Goal: Information Seeking & Learning: Learn about a topic

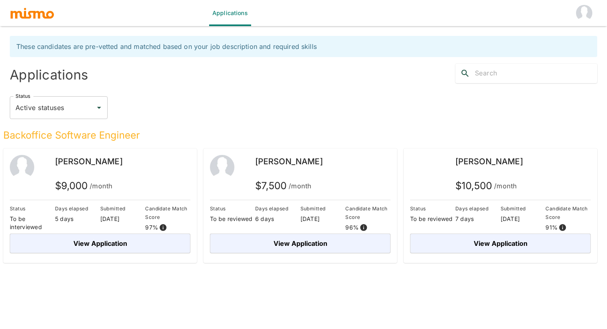
click at [582, 15] on img "account of current user" at bounding box center [584, 13] width 16 height 16
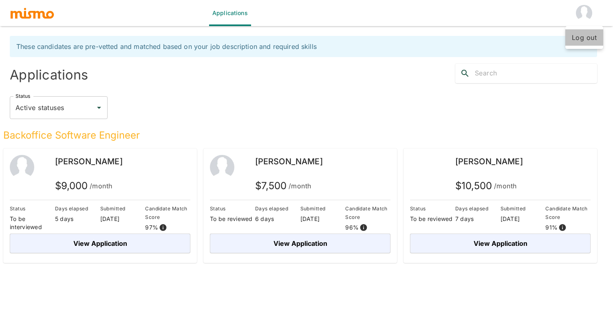
click at [582, 42] on li "Log out" at bounding box center [585, 37] width 38 height 16
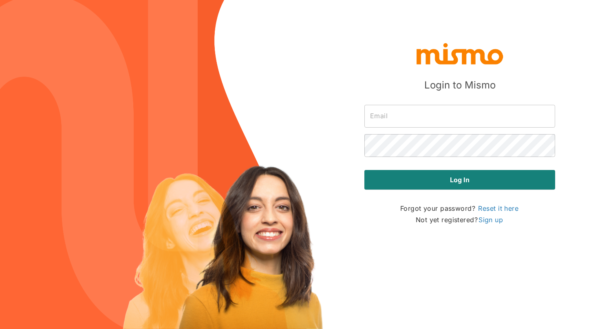
click at [400, 120] on input "text" at bounding box center [460, 116] width 191 height 23
type input "admin@mismo.team"
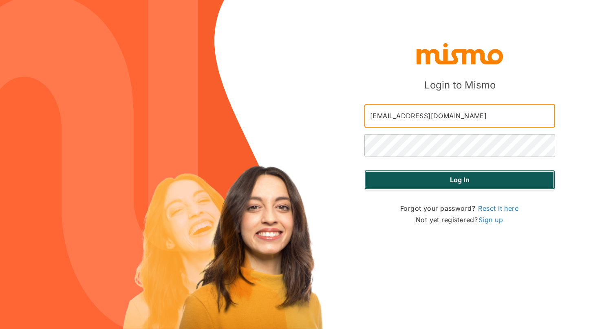
click at [445, 182] on button "Log in" at bounding box center [460, 180] width 191 height 20
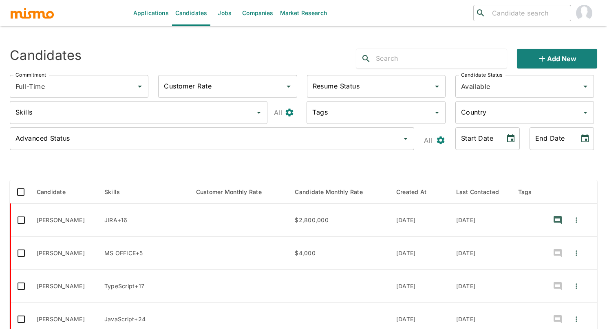
click at [225, 14] on link "Jobs" at bounding box center [224, 13] width 29 height 26
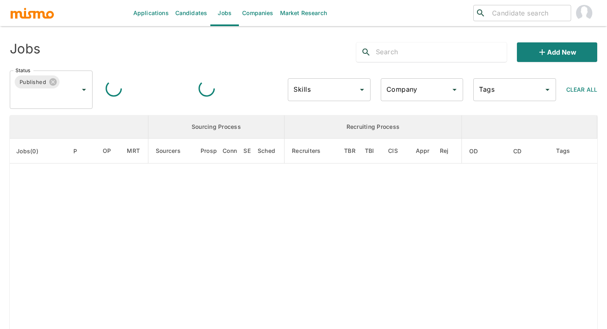
click at [433, 94] on input "Company" at bounding box center [416, 89] width 63 height 15
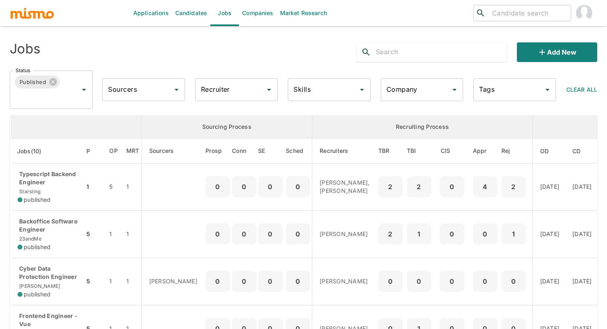
click at [437, 92] on input "Company" at bounding box center [416, 89] width 63 height 15
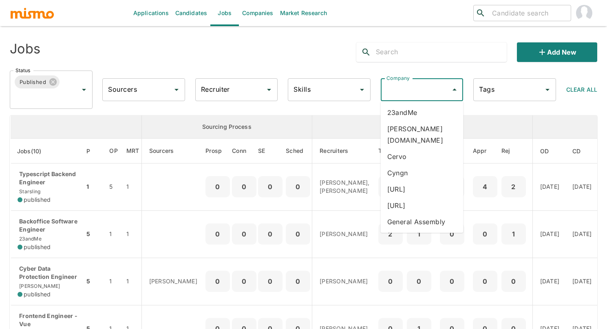
scroll to position [124, 0]
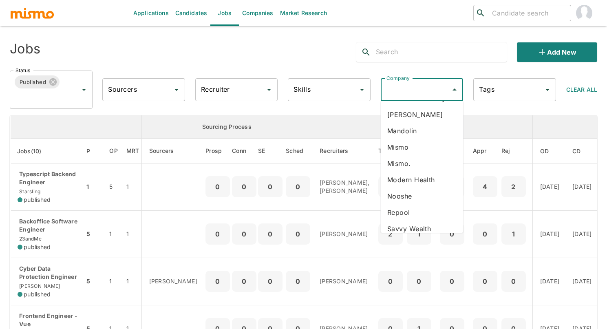
click at [406, 139] on li "Mismo" at bounding box center [422, 147] width 83 height 16
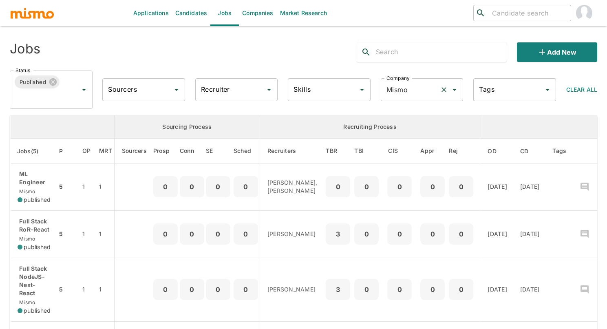
click at [444, 92] on icon "Clear" at bounding box center [444, 90] width 8 height 8
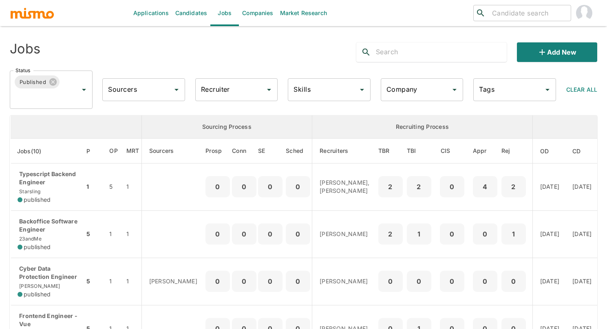
click at [453, 91] on icon "Open" at bounding box center [455, 90] width 10 height 10
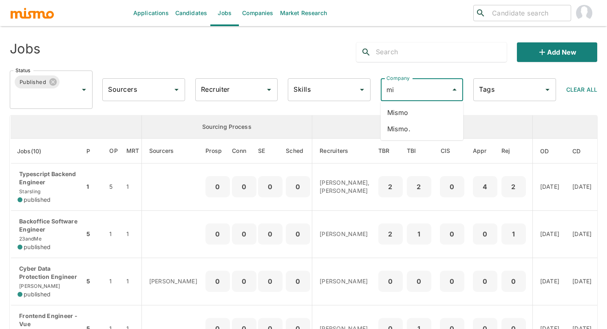
type input "mis"
click at [402, 128] on li "Mismo." at bounding box center [422, 129] width 83 height 16
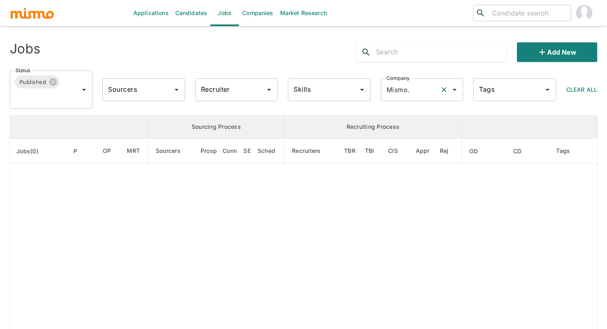
click at [444, 89] on icon "Clear" at bounding box center [444, 89] width 5 height 5
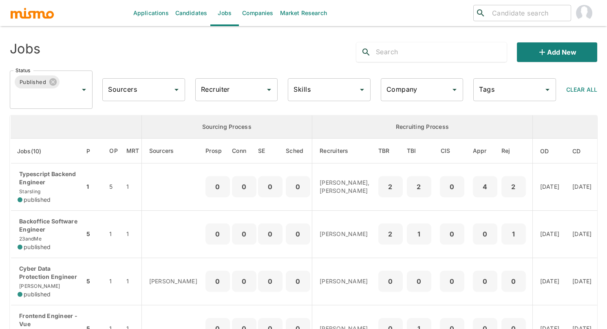
click at [452, 89] on icon "Open" at bounding box center [455, 90] width 10 height 10
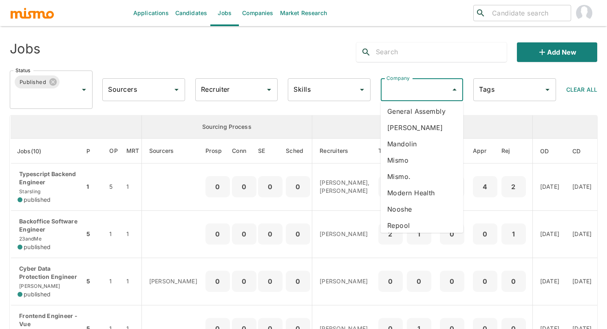
scroll to position [124, 0]
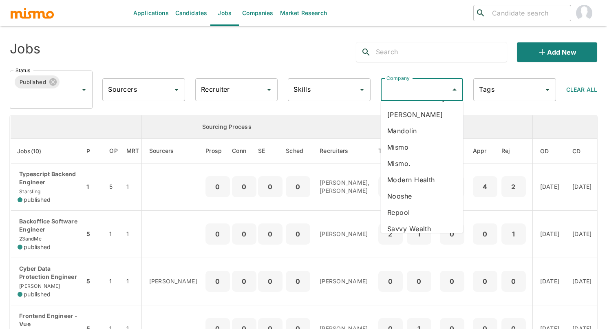
click at [421, 139] on li "Mismo" at bounding box center [422, 147] width 83 height 16
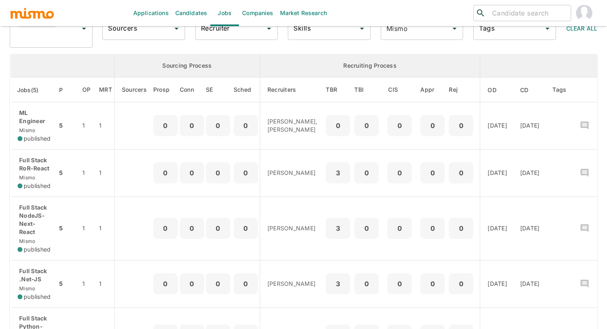
scroll to position [56, 0]
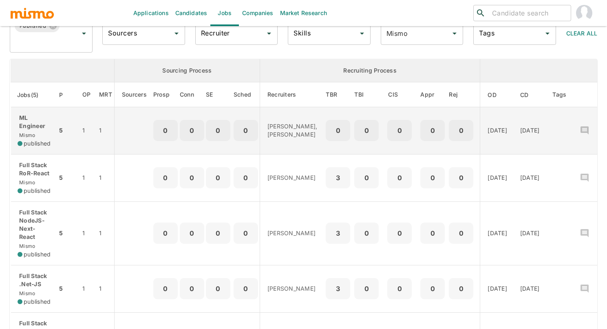
click at [37, 130] on p "ML Engineer" at bounding box center [34, 122] width 33 height 16
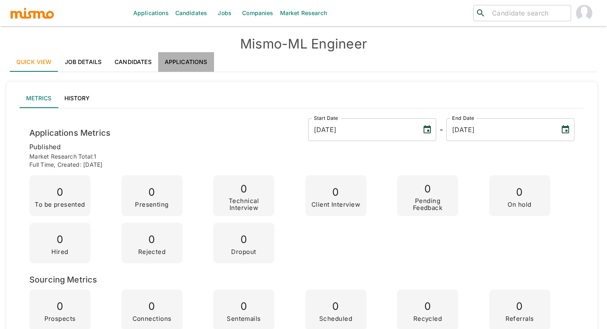
click at [187, 63] on link "Applications" at bounding box center [186, 62] width 56 height 20
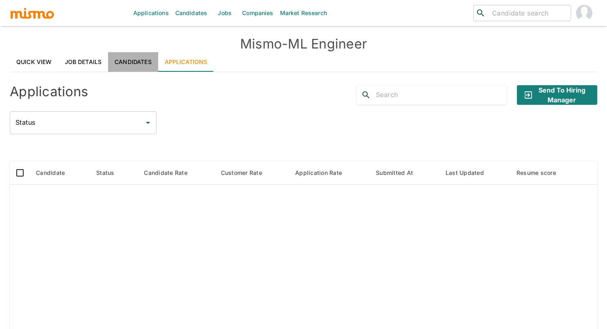
click at [133, 62] on link "Candidates" at bounding box center [133, 62] width 50 height 20
